Goal: Find specific page/section: Find specific page/section

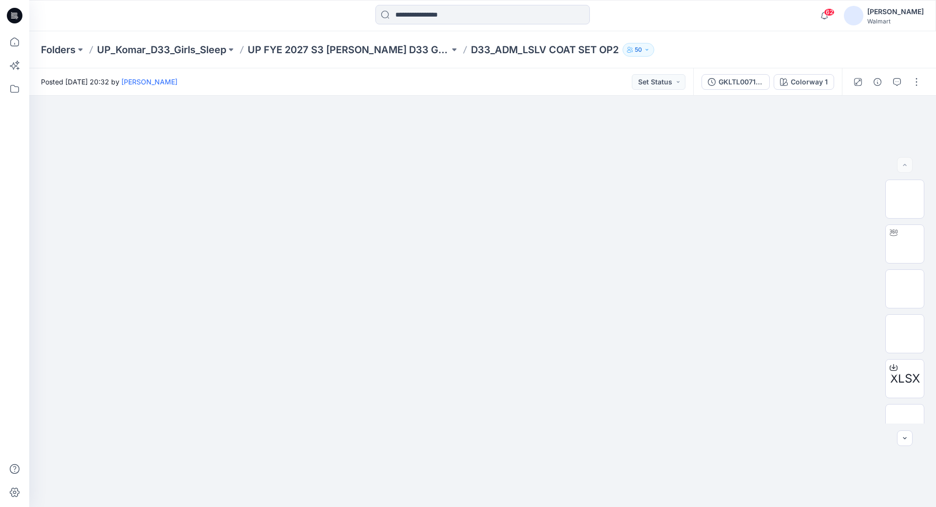
click at [509, 50] on p "D33_ADM_LSLV COAT SET OP2" at bounding box center [545, 50] width 148 height 14
click at [389, 51] on p "UP FYE 2027 S3 [PERSON_NAME] D33 Girls Sleep" at bounding box center [349, 50] width 202 height 14
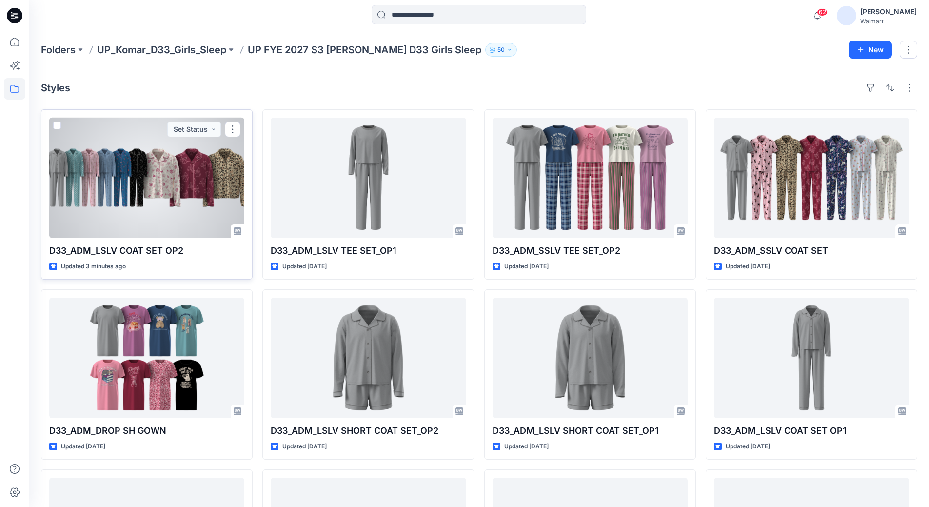
click at [159, 170] on div at bounding box center [146, 178] width 195 height 120
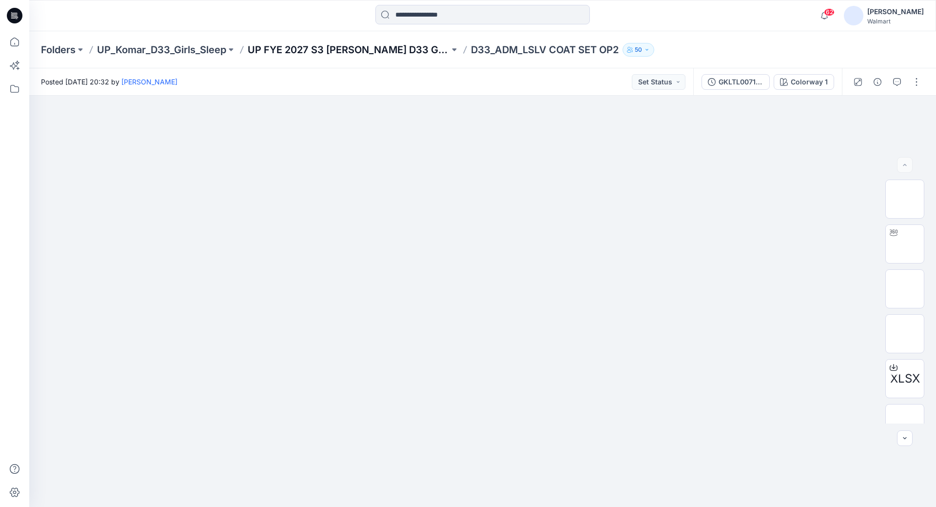
click at [369, 51] on p "UP FYE 2027 S3 [PERSON_NAME] D33 Girls Sleep" at bounding box center [349, 50] width 202 height 14
click at [346, 49] on p "UP FYE 2027 S3 [PERSON_NAME] D33 Girls Sleep" at bounding box center [349, 50] width 202 height 14
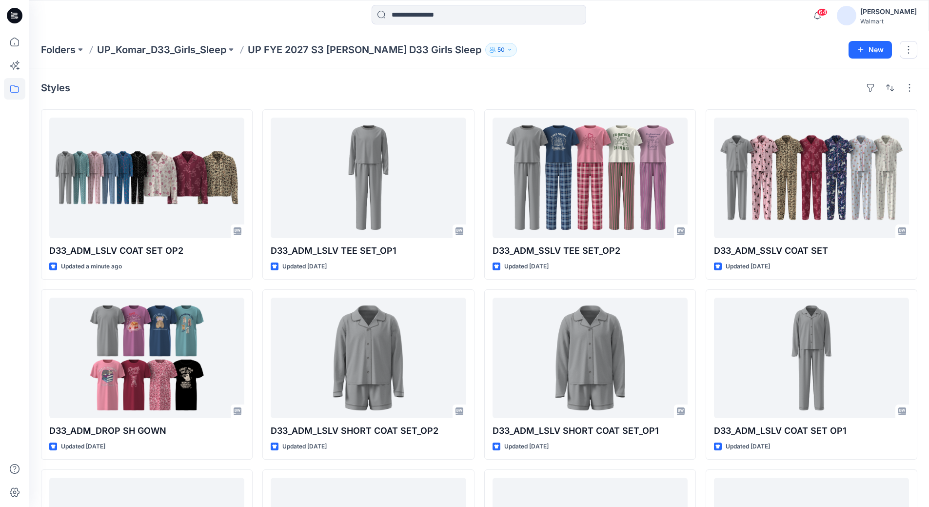
click at [663, 55] on div "Folders UP_Komar_D33_Girls_Sleep UP FYE 2027 S3 Komar D33 Girls Sleep 50" at bounding box center [441, 50] width 800 height 14
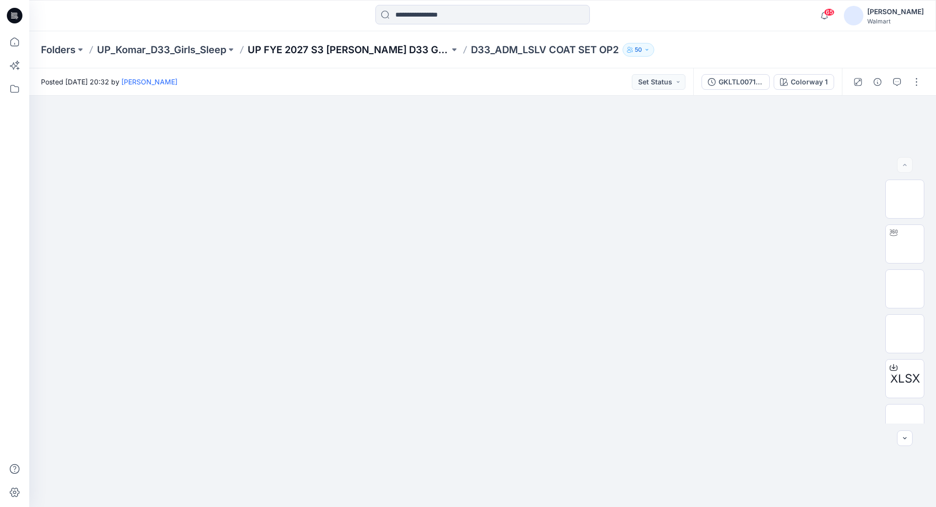
click at [409, 50] on p "UP FYE 2027 S3 [PERSON_NAME] D33 Girls Sleep" at bounding box center [349, 50] width 202 height 14
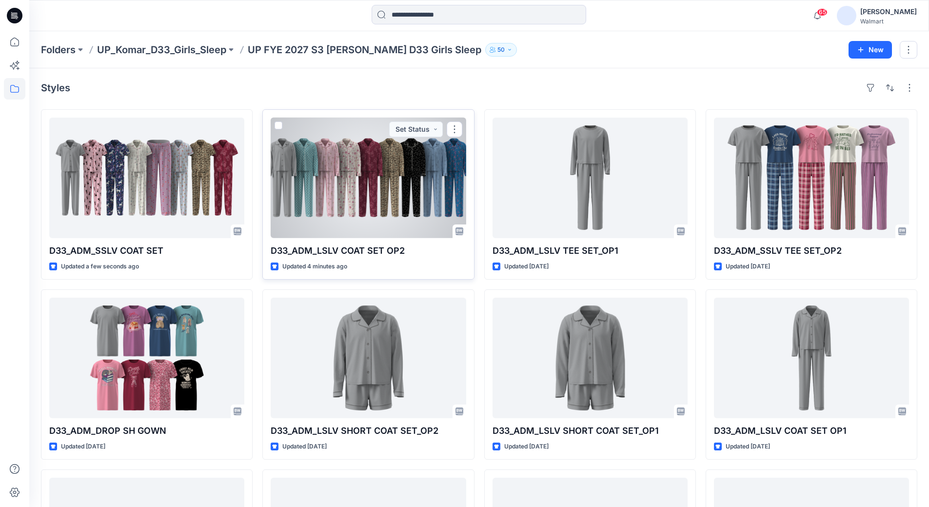
click at [388, 175] on div at bounding box center [368, 178] width 195 height 120
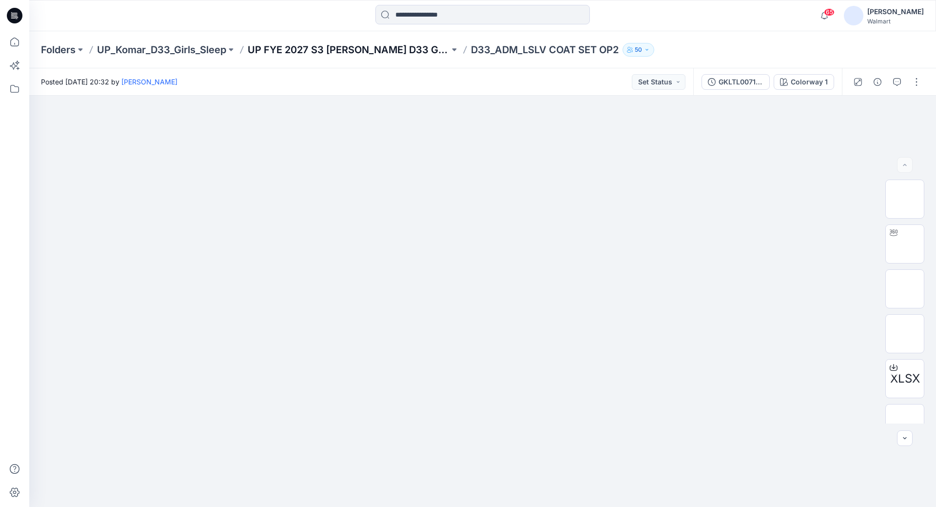
click at [394, 52] on p "UP FYE 2027 S3 [PERSON_NAME] D33 Girls Sleep" at bounding box center [349, 50] width 202 height 14
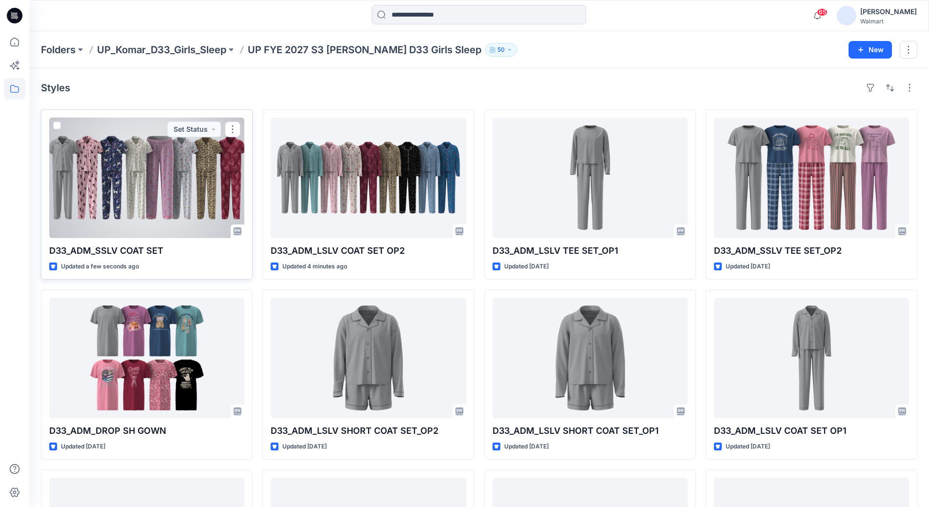
click at [168, 188] on div at bounding box center [146, 178] width 195 height 120
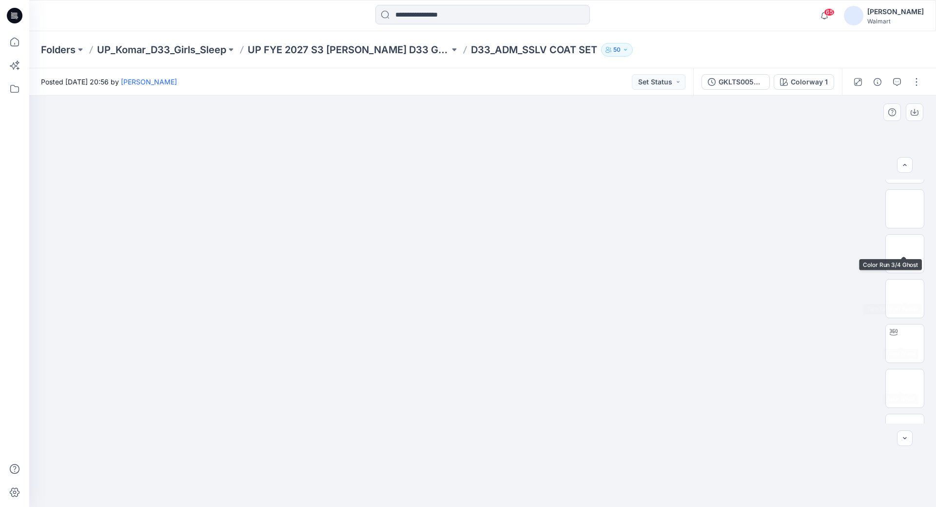
scroll to position [390, 0]
click at [905, 258] on img at bounding box center [905, 258] width 0 height 0
drag, startPoint x: 484, startPoint y: 494, endPoint x: 796, endPoint y: 452, distance: 315.4
click at [796, 452] on div at bounding box center [482, 301] width 907 height 411
drag, startPoint x: 501, startPoint y: 492, endPoint x: 513, endPoint y: 485, distance: 13.6
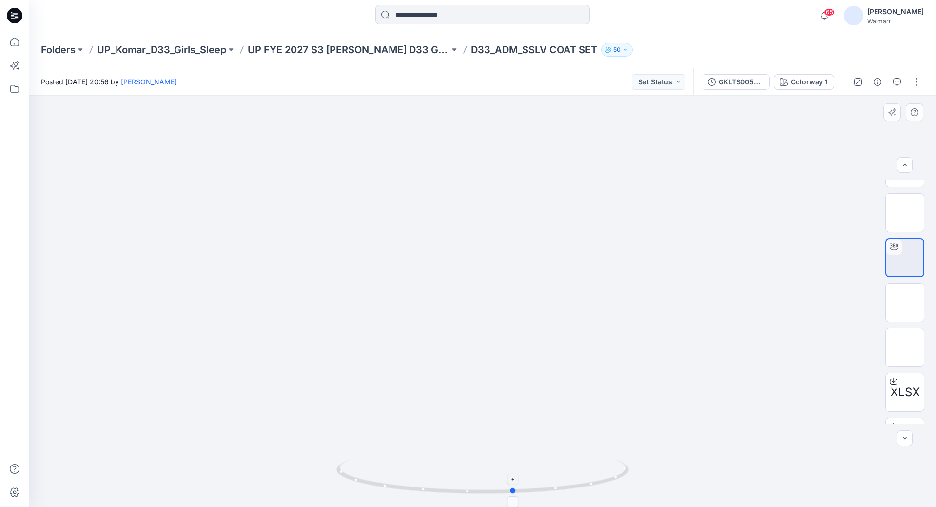
click at [513, 485] on icon at bounding box center [484, 477] width 295 height 37
click at [869, 11] on div "[PERSON_NAME]" at bounding box center [896, 12] width 57 height 12
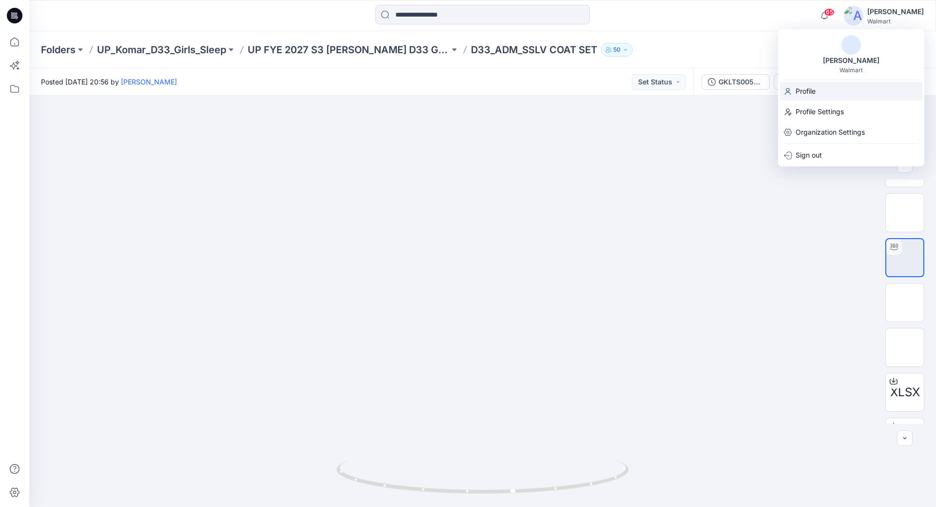
click at [809, 88] on p "Profile" at bounding box center [806, 91] width 20 height 19
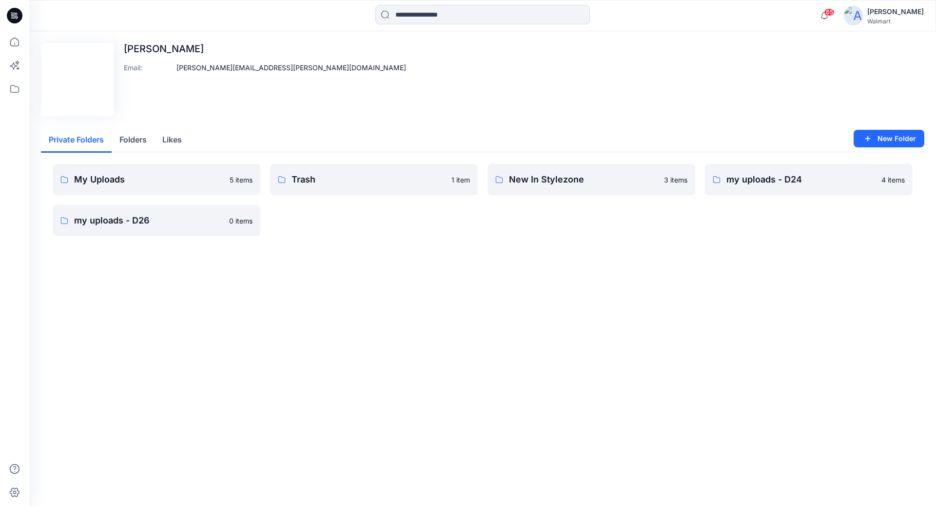
click at [139, 139] on button "Folders" at bounding box center [133, 140] width 43 height 25
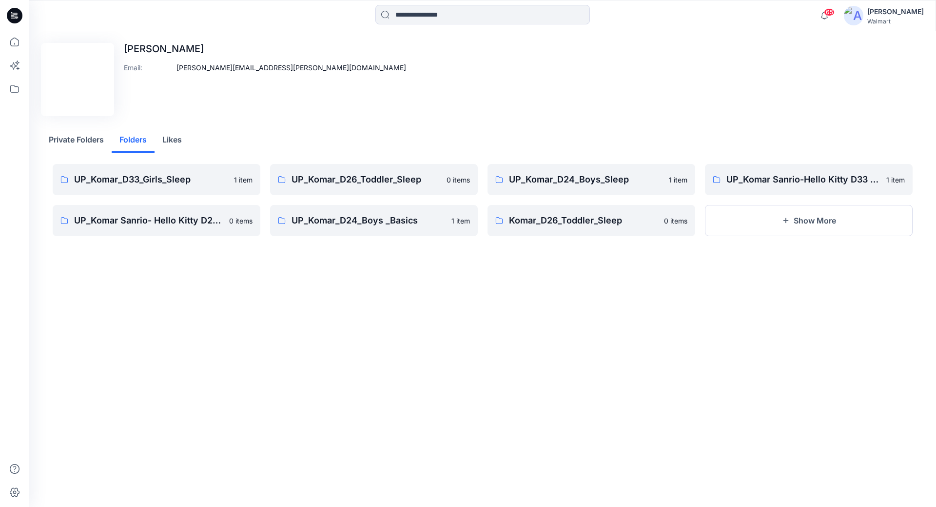
click at [88, 139] on button "Private Folders" at bounding box center [76, 140] width 71 height 25
